Goal: Information Seeking & Learning: Check status

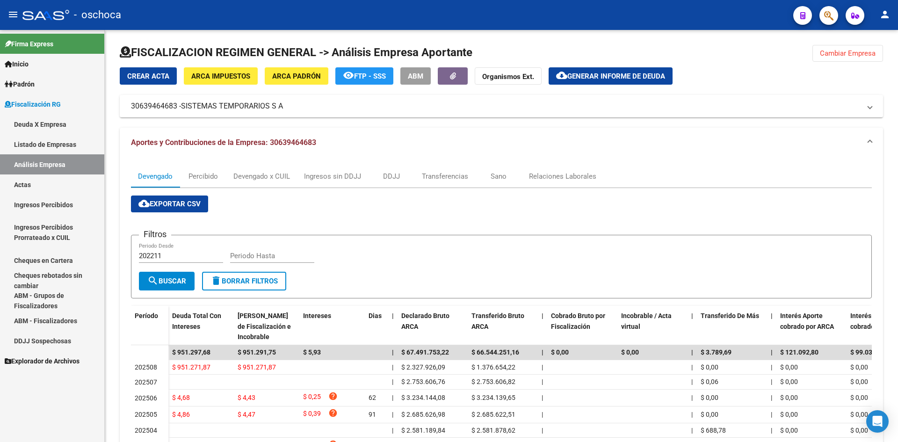
scroll to position [33, 0]
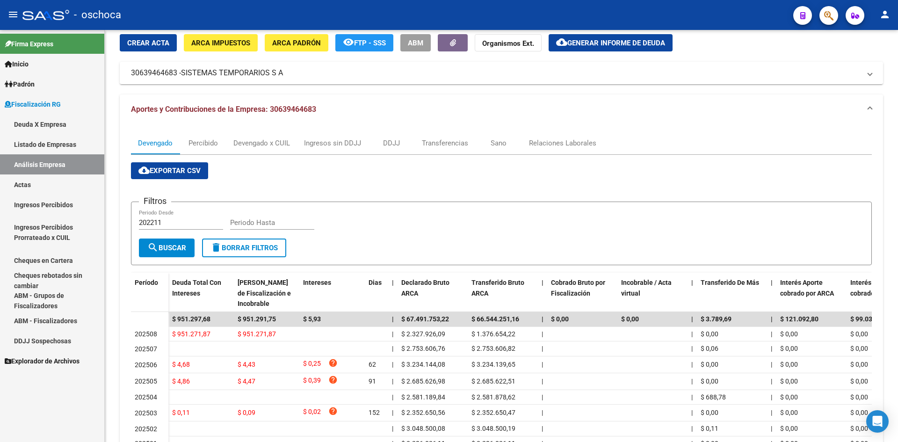
drag, startPoint x: 49, startPoint y: 140, endPoint x: 51, endPoint y: 157, distance: 17.1
click at [49, 140] on link "Listado de Empresas" at bounding box center [52, 144] width 104 height 20
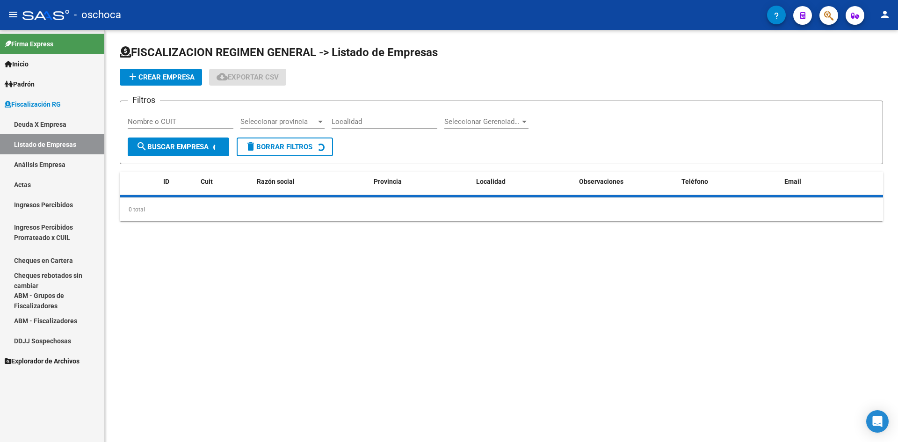
click at [57, 172] on link "Análisis Empresa" at bounding box center [52, 164] width 104 height 20
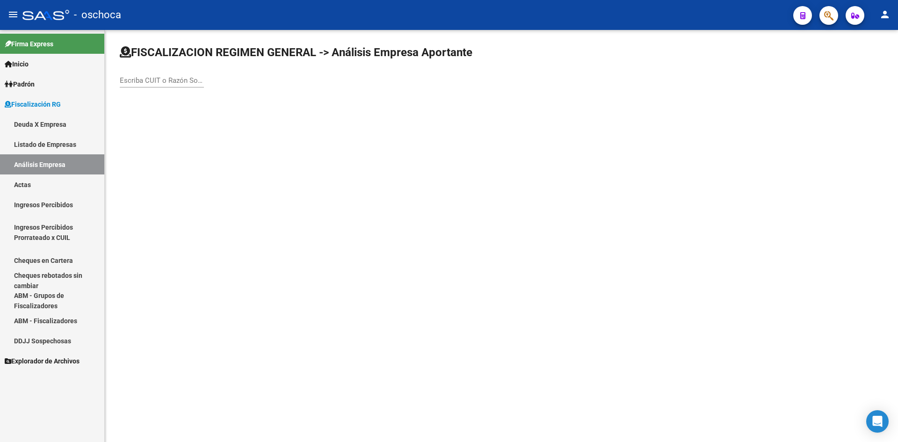
click at [140, 82] on input "Escriba CUIT o Razón Social para buscar" at bounding box center [162, 80] width 84 height 8
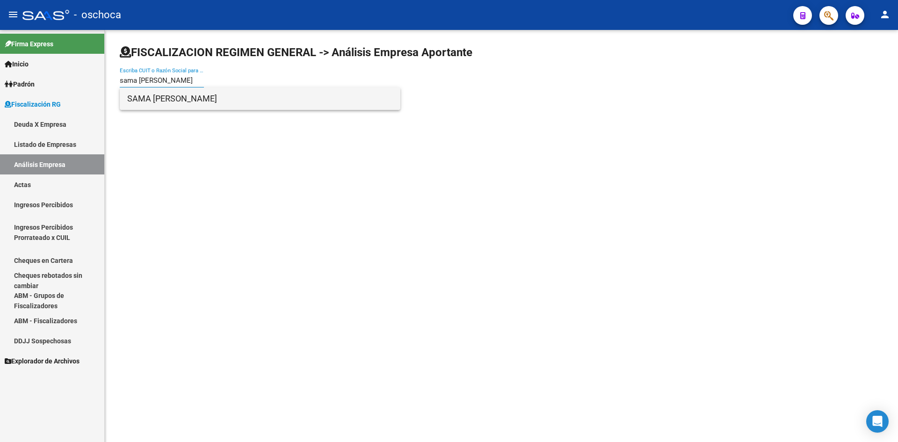
type input "sama [PERSON_NAME]"
click at [161, 98] on span "SAMA [PERSON_NAME]" at bounding box center [260, 98] width 266 height 22
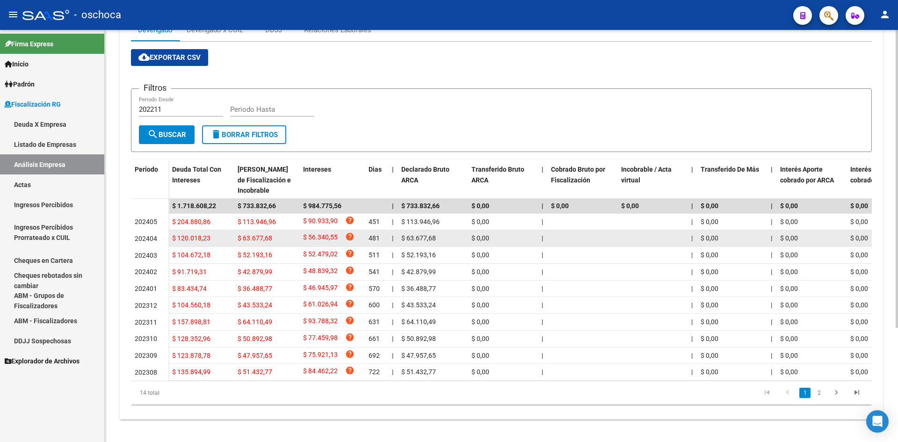
scroll to position [158, 0]
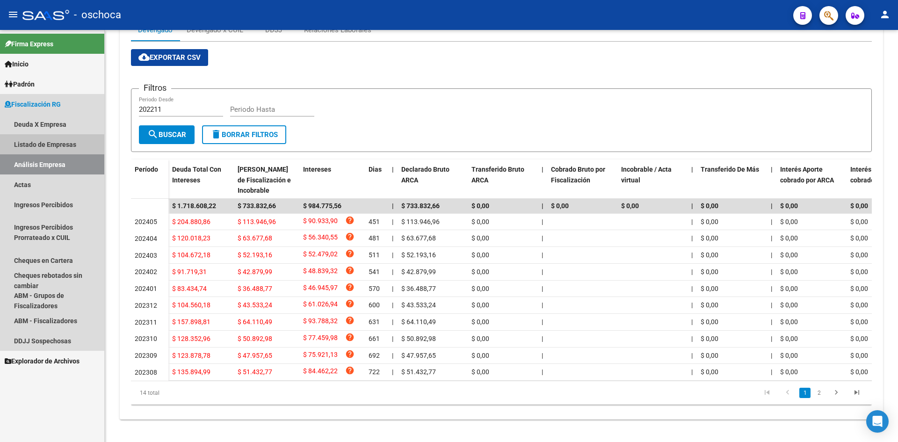
click at [63, 139] on link "Listado de Empresas" at bounding box center [52, 144] width 104 height 20
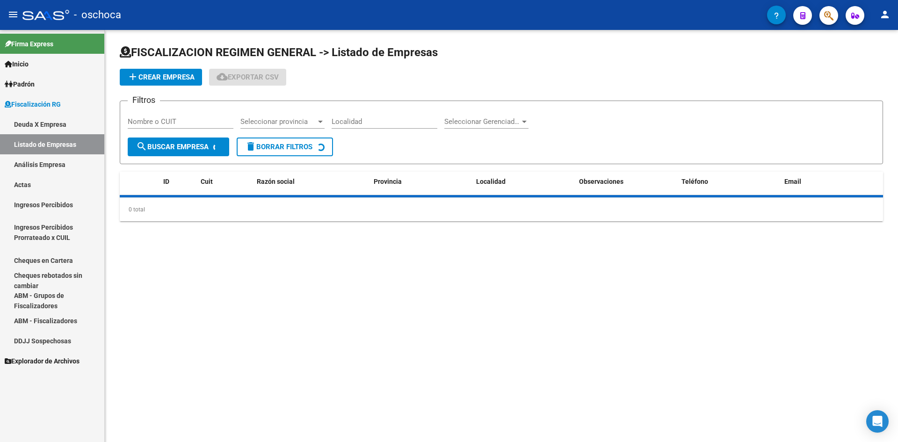
click at [76, 151] on link "Listado de Empresas" at bounding box center [52, 144] width 104 height 20
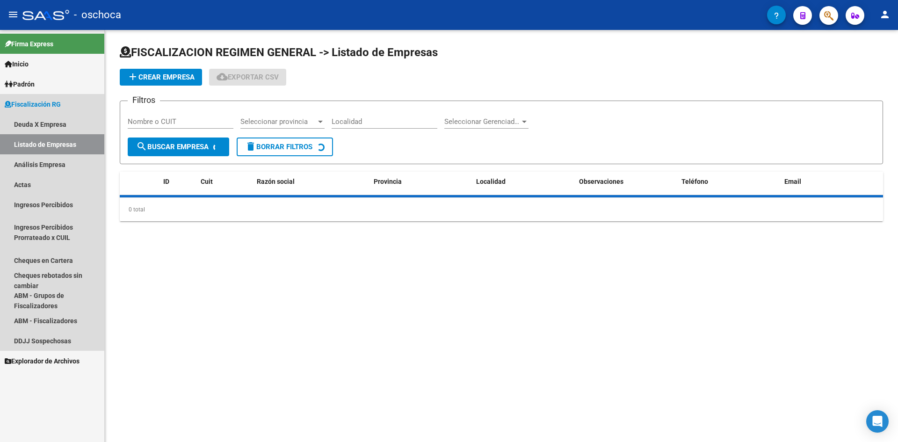
click at [82, 163] on link "Análisis Empresa" at bounding box center [52, 164] width 104 height 20
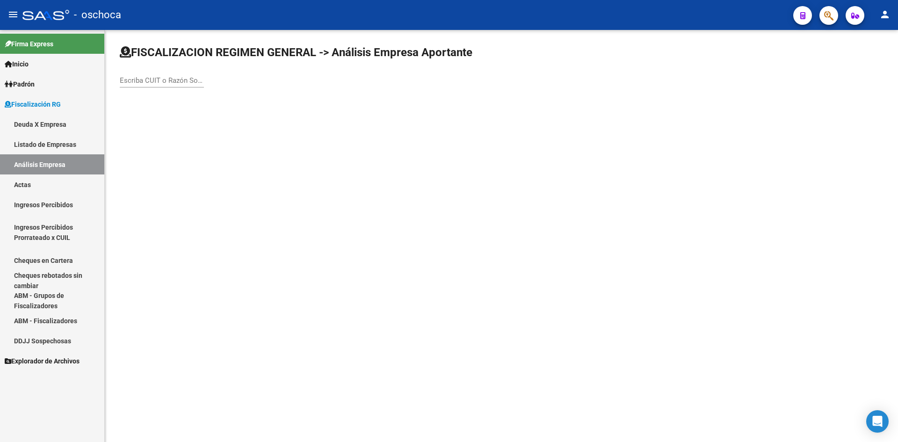
click at [149, 79] on input "Escriba CUIT o Razón Social para buscar" at bounding box center [162, 80] width 84 height 8
type input "a"
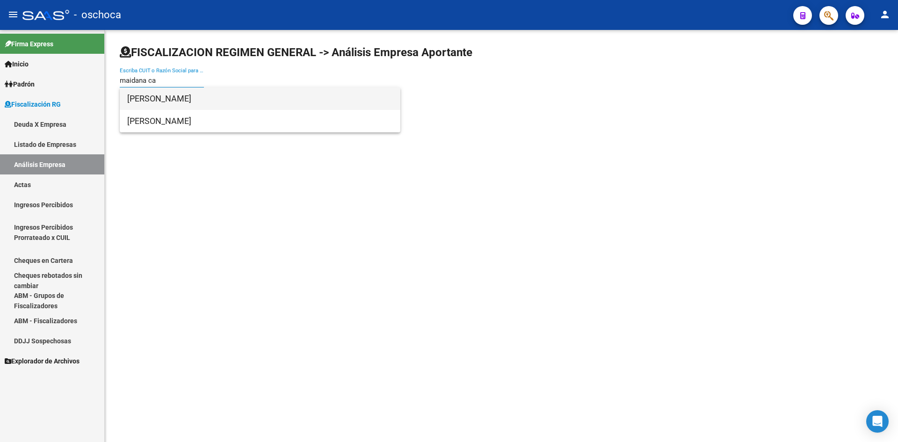
type input "maidana ca"
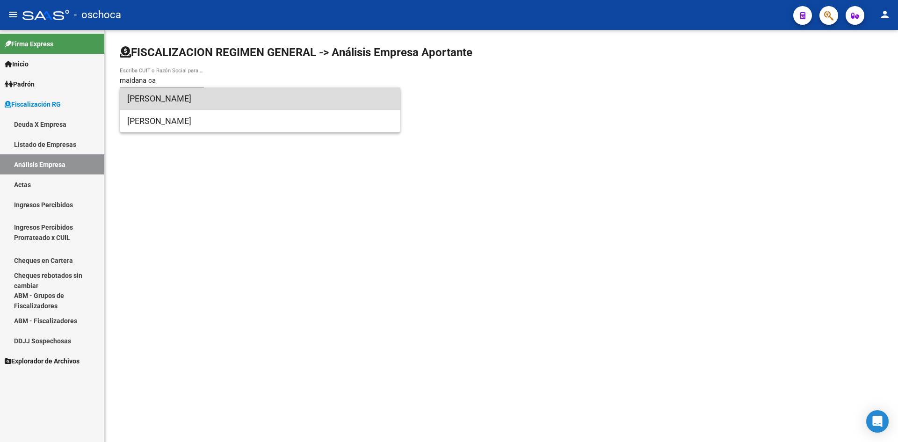
click at [210, 105] on span "[PERSON_NAME]" at bounding box center [260, 98] width 266 height 22
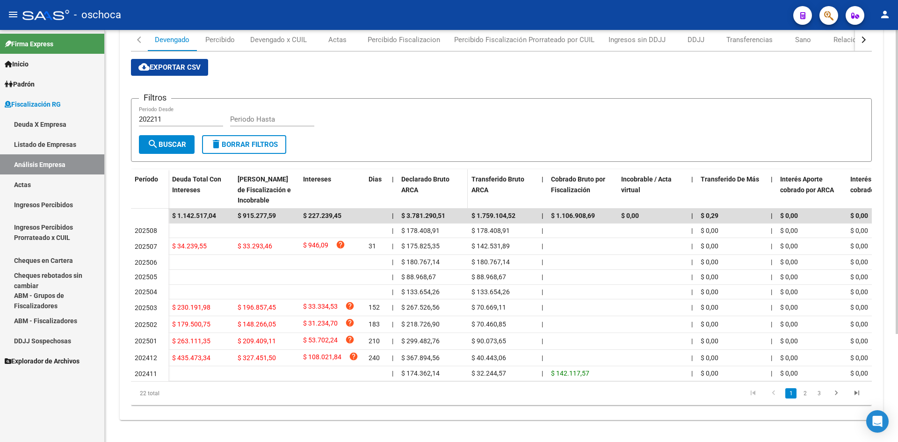
scroll to position [146, 0]
